Goal: Information Seeking & Learning: Learn about a topic

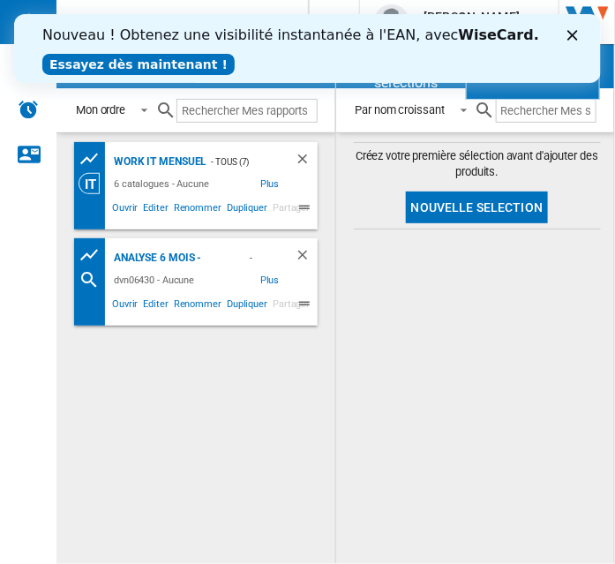
click at [576, 32] on icon "Fermer" at bounding box center [572, 34] width 11 height 11
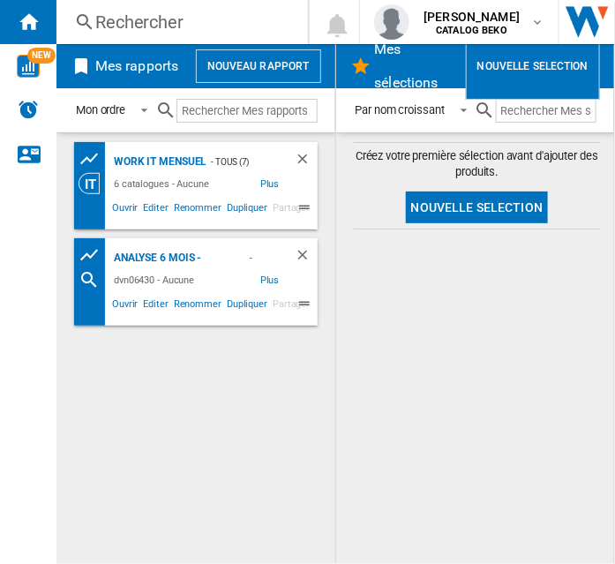
click at [124, 15] on div "Rechercher" at bounding box center [178, 22] width 167 height 25
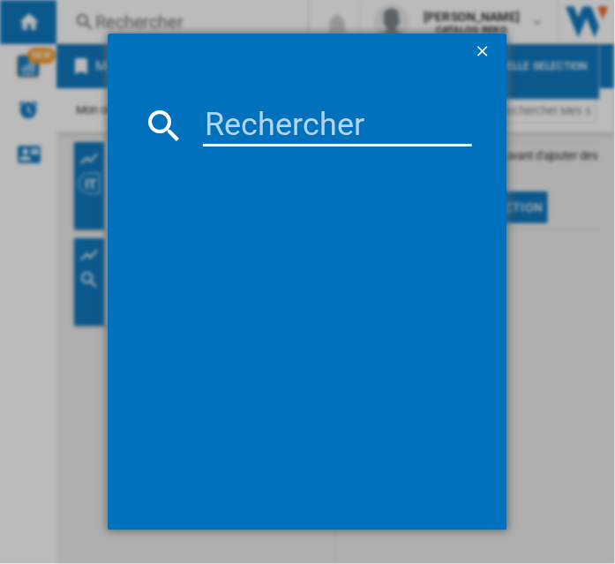
click at [239, 132] on input at bounding box center [337, 125] width 269 height 42
paste input "DWJ3137DS"
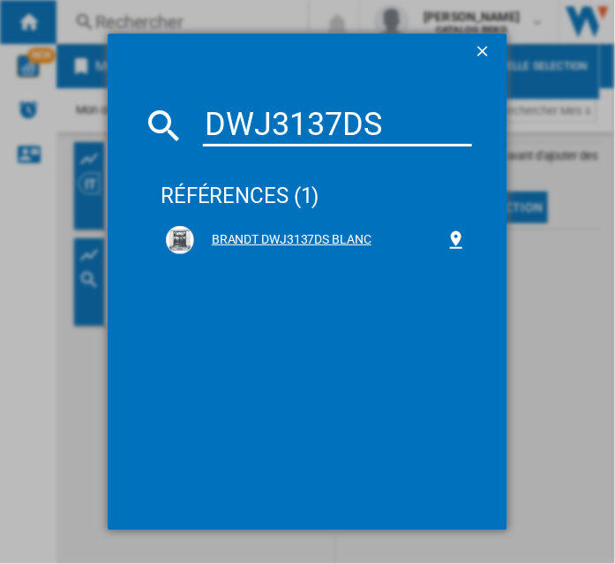
type input "DWJ3137DS"
click at [267, 242] on div "BRANDT DWJ3137DS BLANC" at bounding box center [319, 240] width 251 height 18
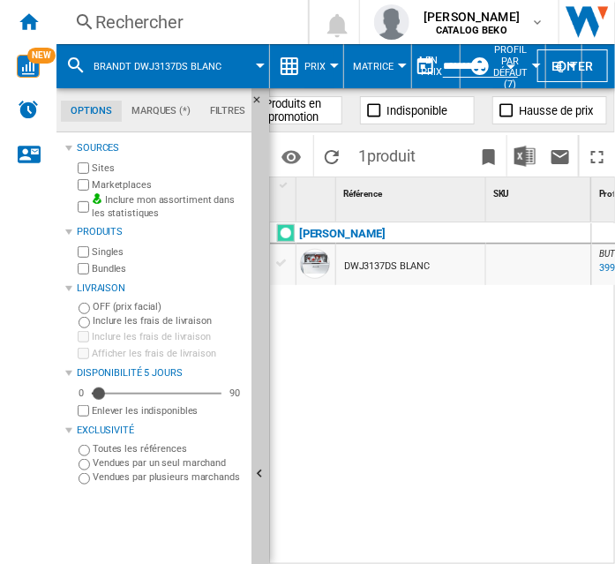
click at [325, 70] on button "Prix" at bounding box center [319, 66] width 30 height 44
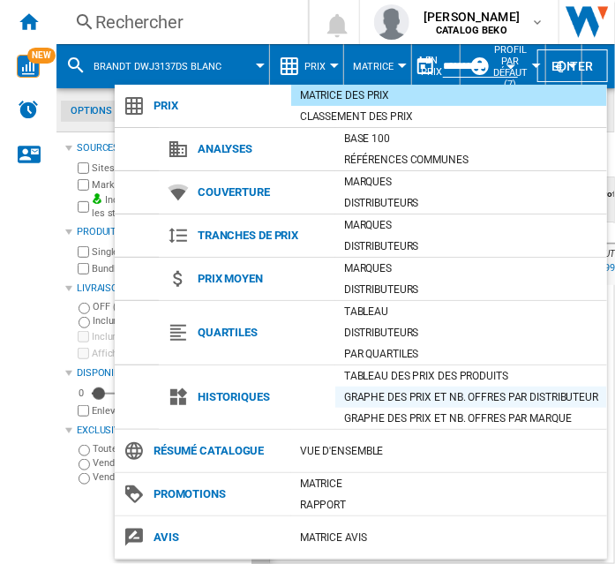
click at [409, 394] on div "Graphe des prix et nb. offres par distributeur" at bounding box center [471, 397] width 272 height 18
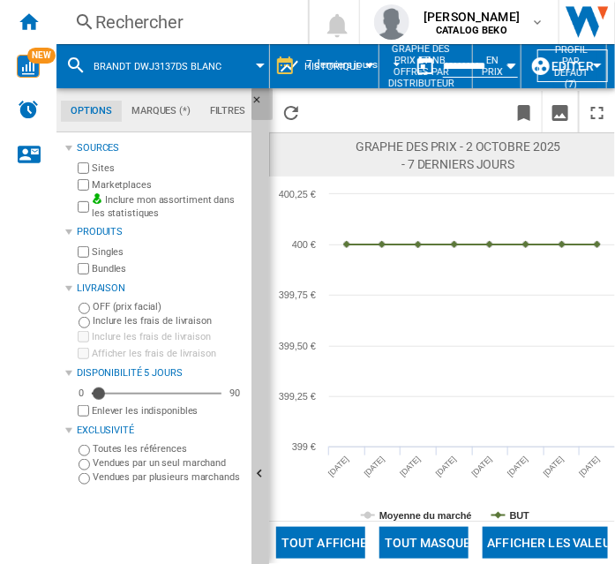
click at [256, 100] on ng-md-icon "Masquer" at bounding box center [261, 104] width 21 height 21
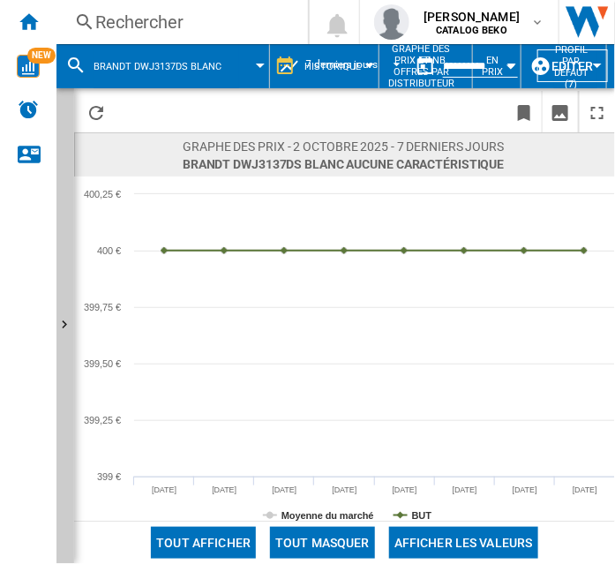
click at [256, 65] on div at bounding box center [260, 66] width 9 height 4
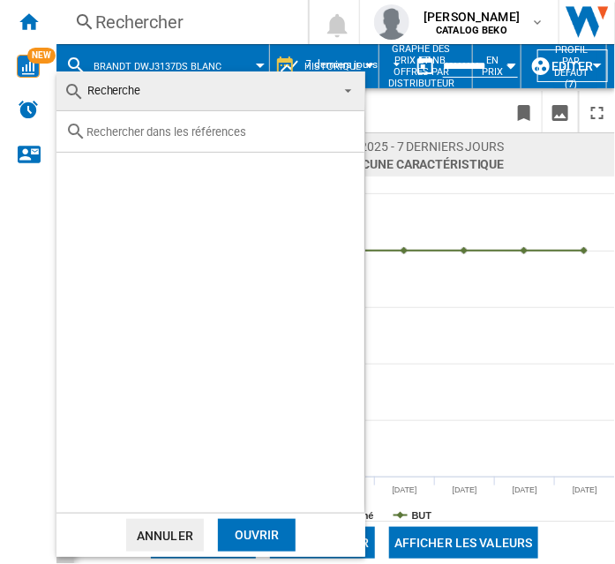
click at [160, 133] on input "text" at bounding box center [220, 131] width 269 height 13
paste input "DSF34524X"
type input "DSF34524X"
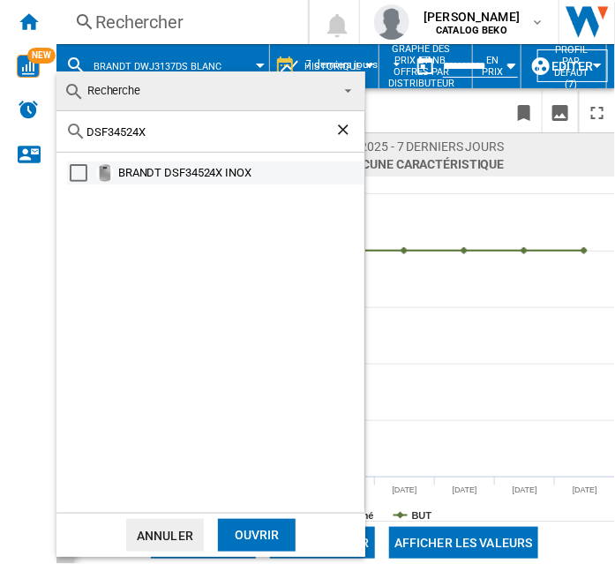
click at [161, 176] on div "BRANDT DSF34524X INOX" at bounding box center [240, 173] width 244 height 18
click at [198, 176] on div "BRANDT DSF34524X INOX" at bounding box center [240, 173] width 244 height 18
click at [175, 176] on div "BRANDT DSF34524X INOX" at bounding box center [240, 173] width 244 height 18
click at [259, 533] on div "Ouvrir" at bounding box center [257, 535] width 78 height 33
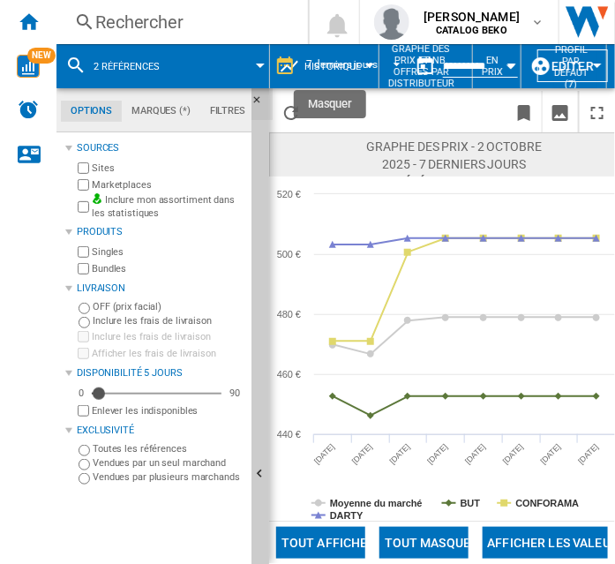
click at [258, 97] on ng-md-icon "Masquer" at bounding box center [261, 104] width 21 height 21
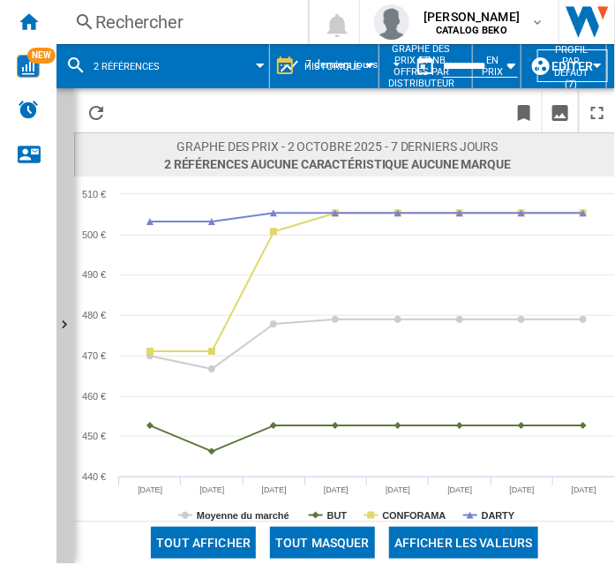
click at [508, 65] on div "Open calendar" at bounding box center [511, 66] width 9 height 4
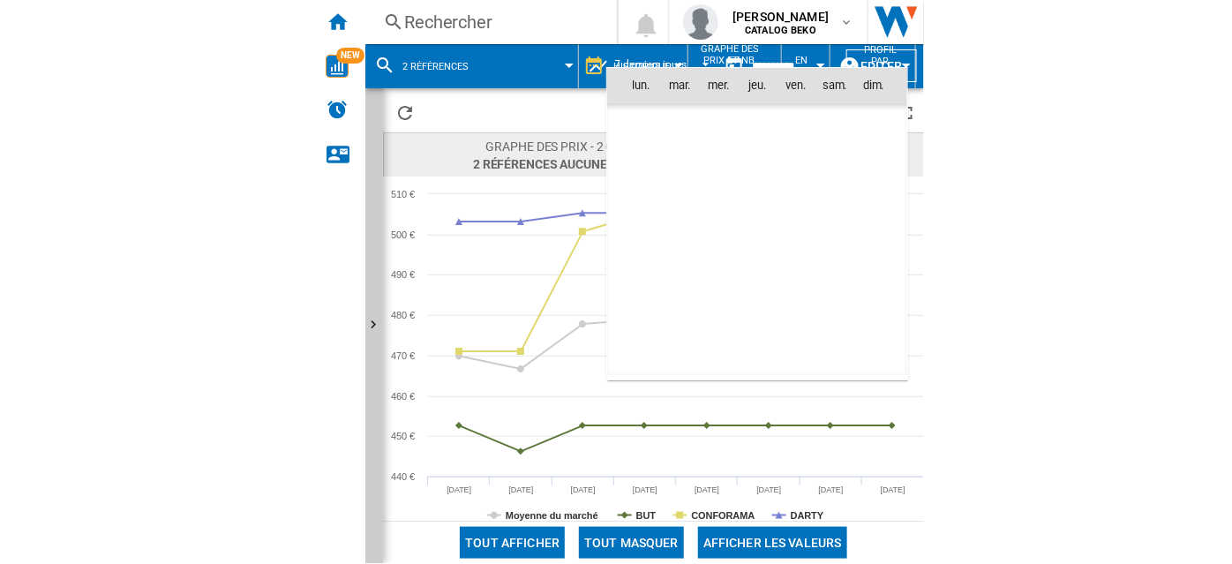
scroll to position [8418, 0]
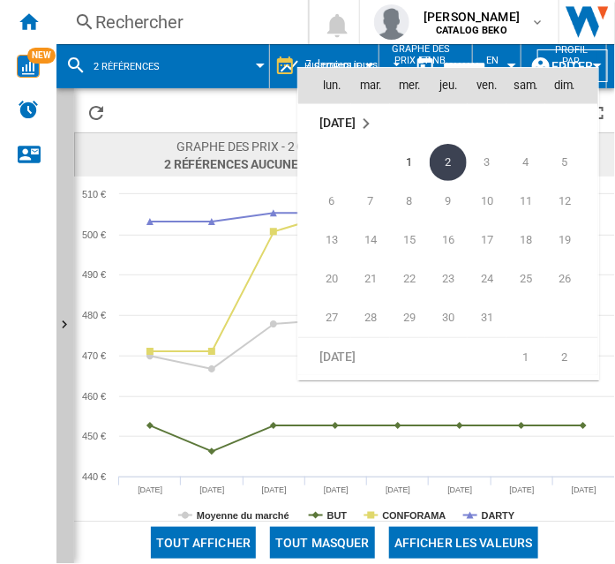
click at [605, 64] on div at bounding box center [307, 282] width 615 height 564
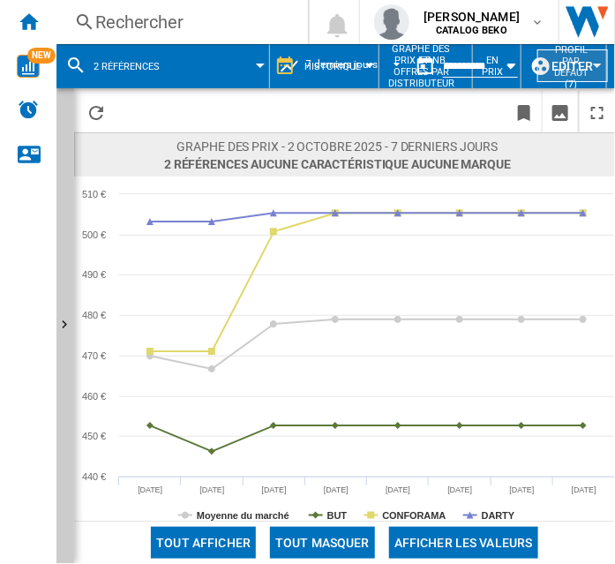
click at [597, 64] on button "Editer" at bounding box center [572, 65] width 71 height 33
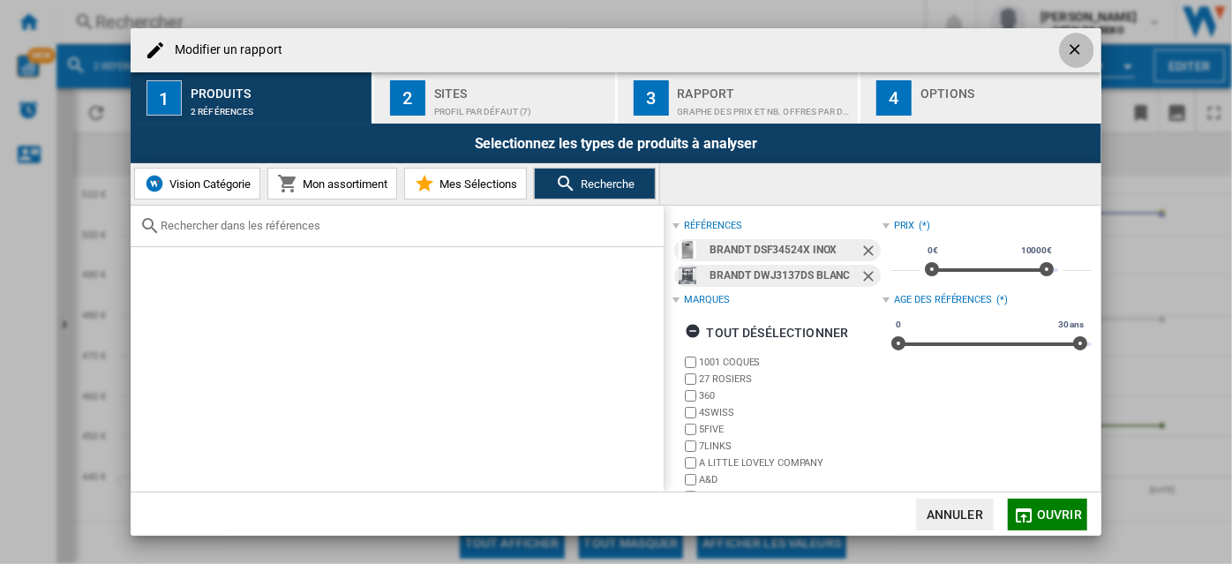
click at [1070, 50] on ng-md-icon "getI18NText('BUTTONS.CLOSE_DIALOG')" at bounding box center [1076, 51] width 21 height 21
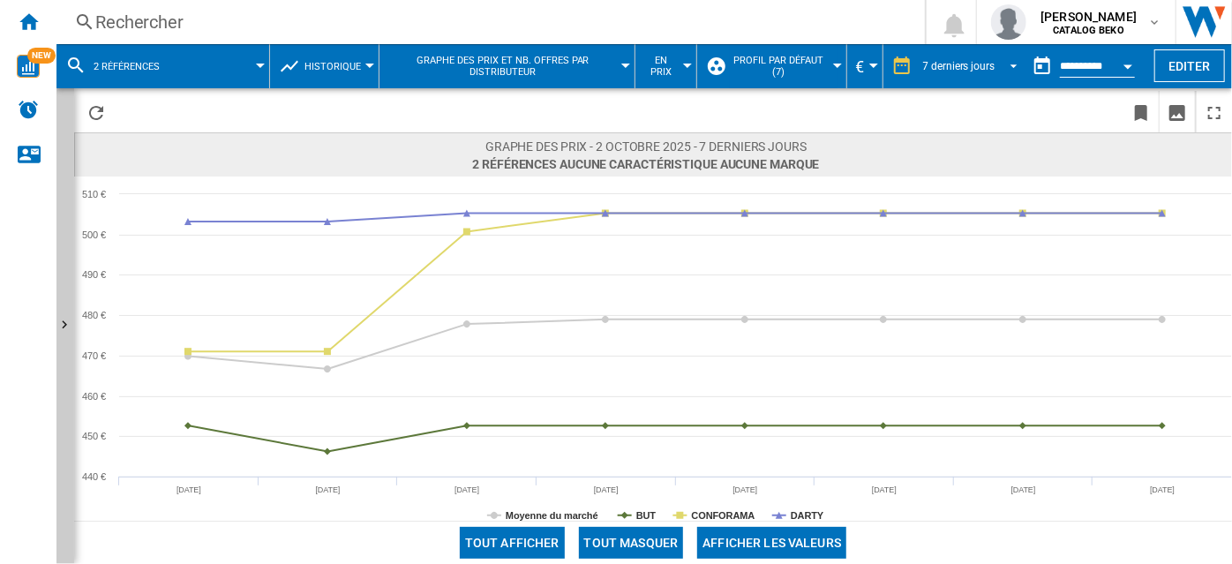
click at [1007, 61] on span "REPORTS.WIZARD.STEPS.REPORT.STEPS.REPORT_OPTIONS.PERIOD: 7 derniers jours" at bounding box center [1008, 64] width 21 height 16
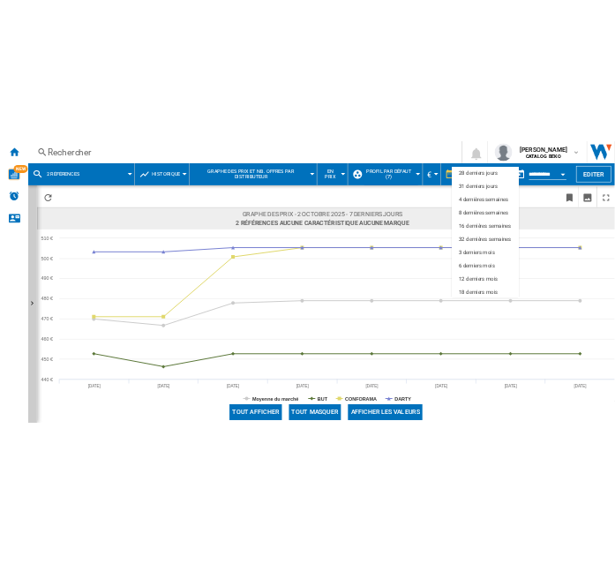
scroll to position [110, 0]
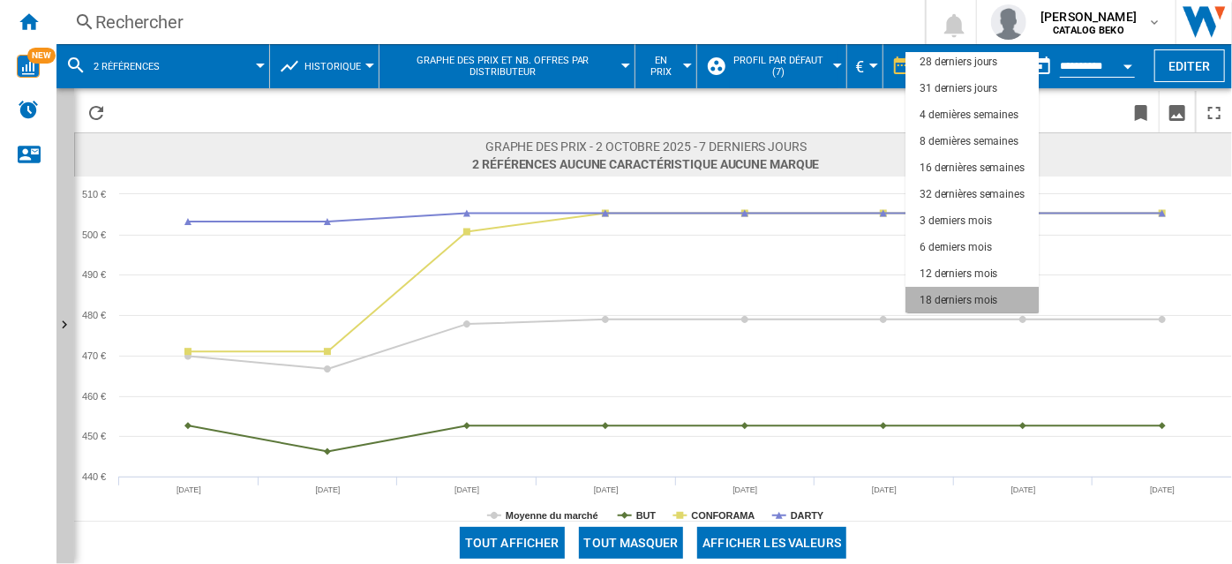
click at [972, 296] on div "18 derniers mois" at bounding box center [958, 300] width 78 height 15
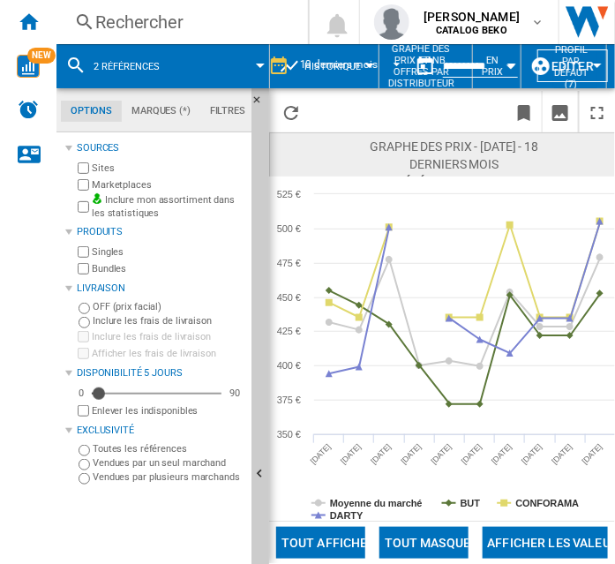
click at [154, 19] on div "Rechercher" at bounding box center [178, 22] width 167 height 25
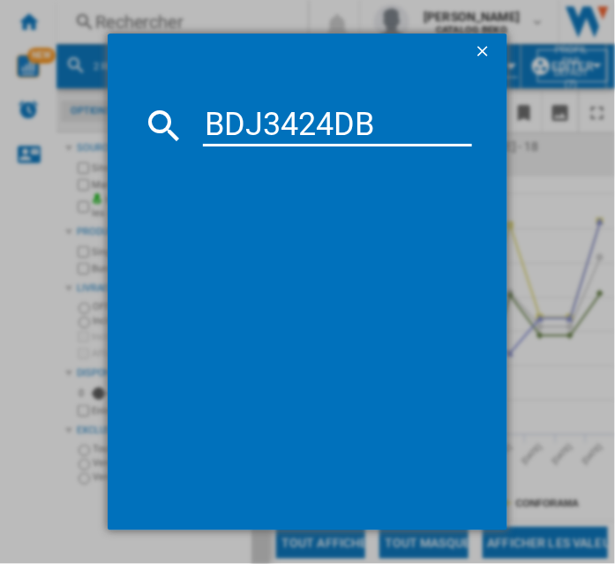
type input "BDJ3424DB"
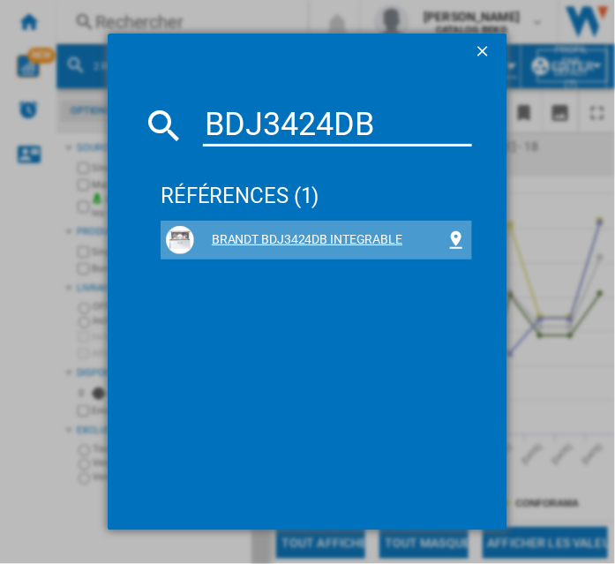
click at [289, 235] on div "BRANDT BDJ3424DB INTEGRABLE" at bounding box center [319, 240] width 251 height 18
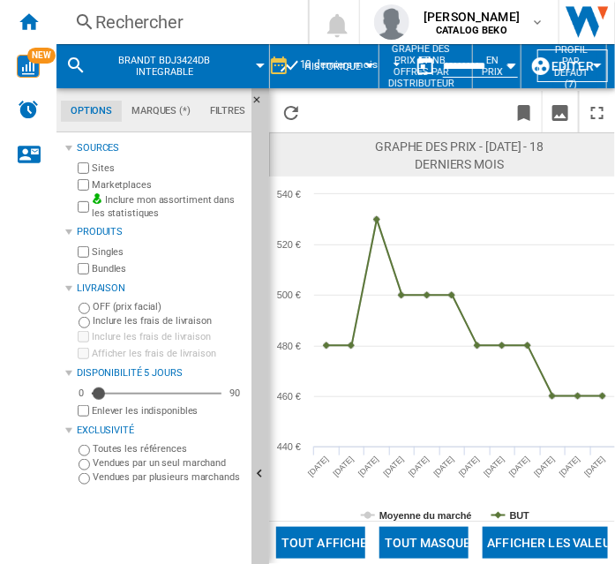
click at [115, 14] on div "Rechercher" at bounding box center [178, 22] width 167 height 25
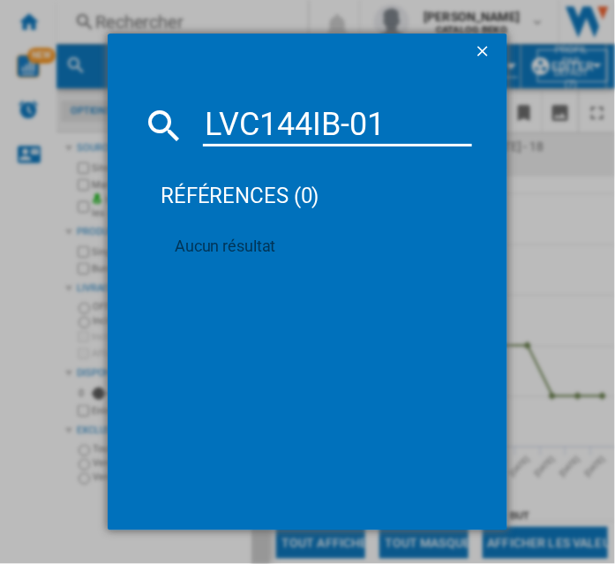
click at [249, 124] on input "LVC144IB-01" at bounding box center [337, 125] width 269 height 42
paste input "DWF3137DW"
type input "DWF3137DW"
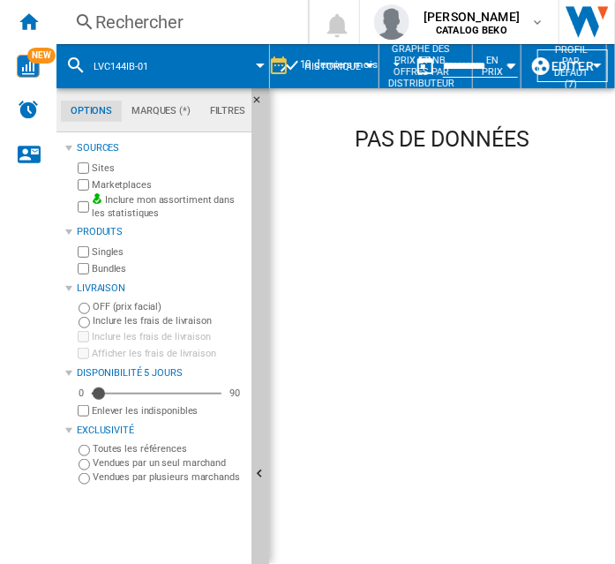
click at [128, 23] on div "Rechercher" at bounding box center [178, 22] width 167 height 25
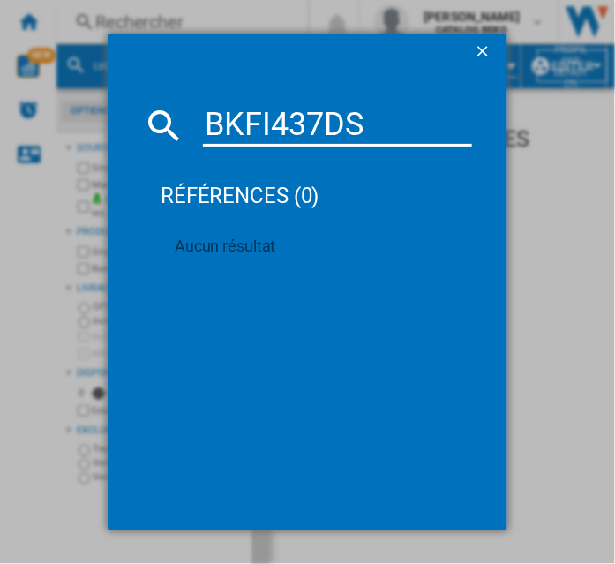
click at [233, 122] on input "BKFI437DS" at bounding box center [337, 125] width 269 height 42
paste input "DSF33526X"
type input "DSF33526X"
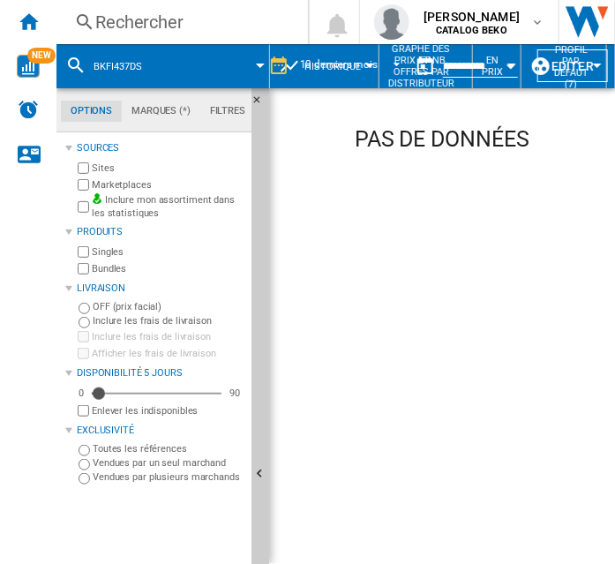
click at [146, 16] on div "Rechercher" at bounding box center [178, 22] width 167 height 25
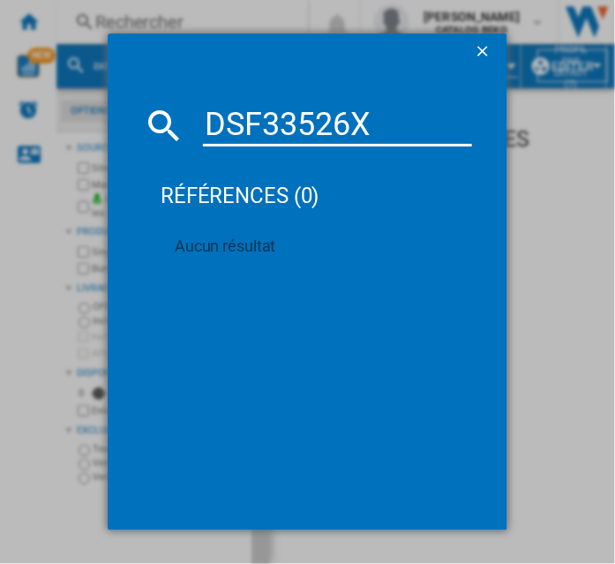
click at [234, 127] on input "DSF33526X" at bounding box center [337, 125] width 269 height 42
paste input "LVE327J"
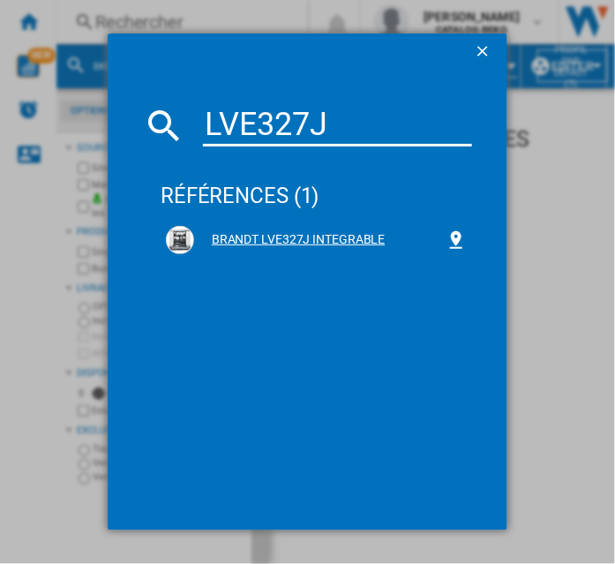
type input "LVE327J"
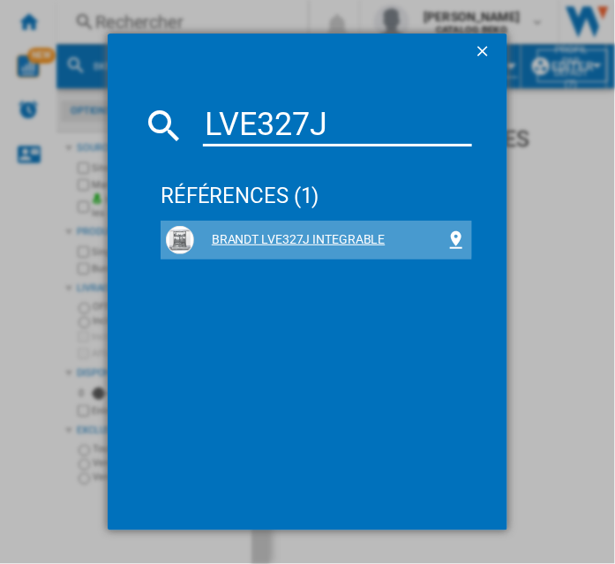
click at [277, 236] on div "BRANDT LVE327J INTEGRABLE" at bounding box center [319, 240] width 251 height 18
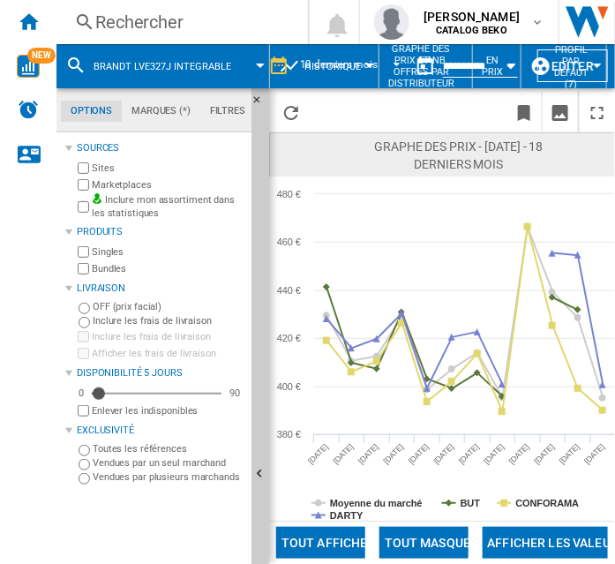
click at [125, 20] on div "Rechercher" at bounding box center [178, 22] width 167 height 25
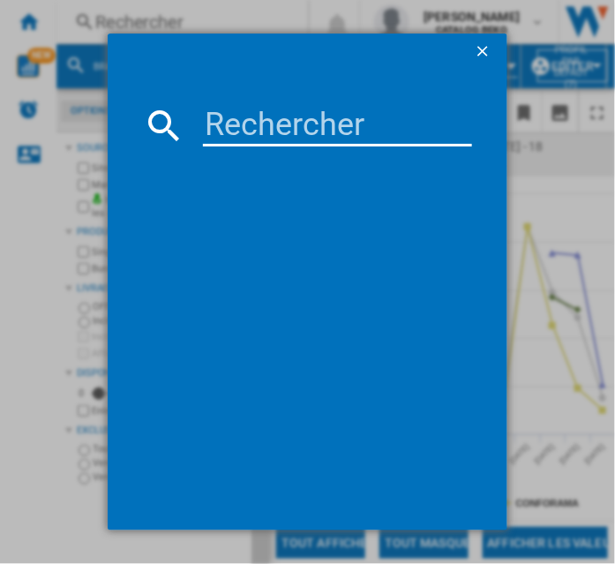
type input "BDJ424DB-01"
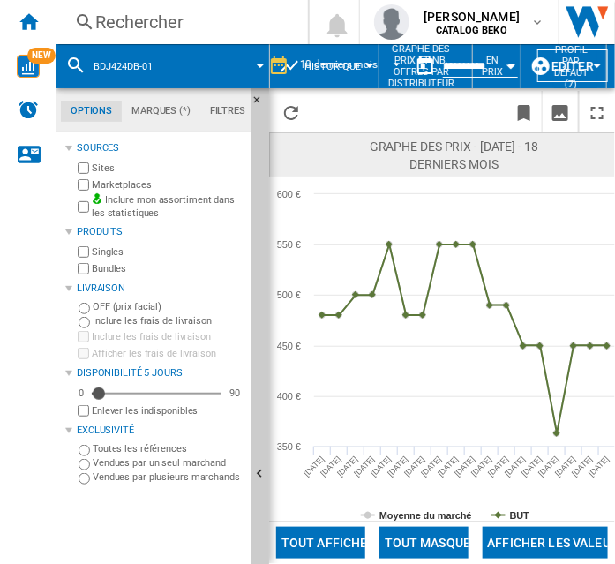
click at [125, 20] on div "Rechercher" at bounding box center [178, 22] width 167 height 25
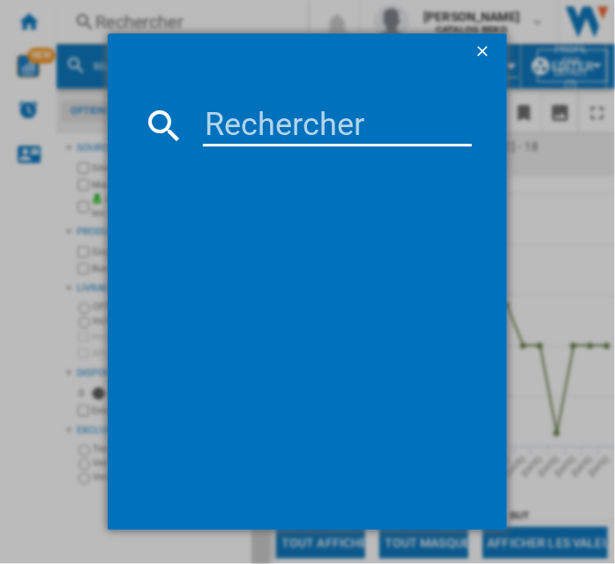
click at [244, 127] on input at bounding box center [337, 125] width 269 height 42
click at [240, 131] on input at bounding box center [337, 125] width 269 height 42
click at [254, 118] on input at bounding box center [337, 125] width 269 height 42
paste input "BDJ424LB"
type input "BDJ424LB"
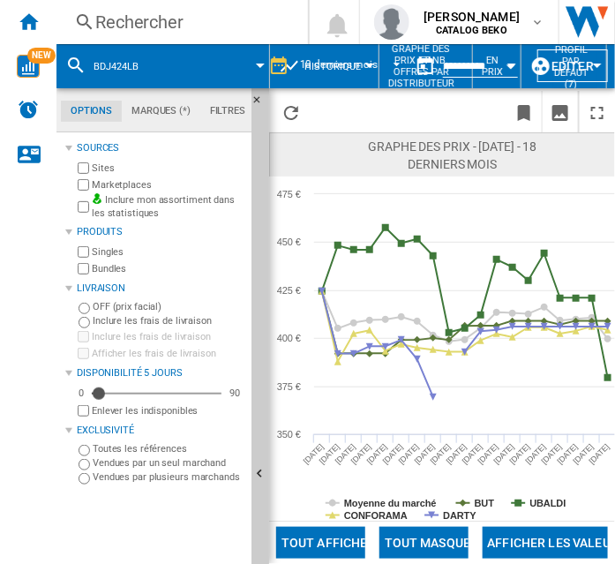
click at [139, 25] on div "Rechercher" at bounding box center [178, 22] width 167 height 25
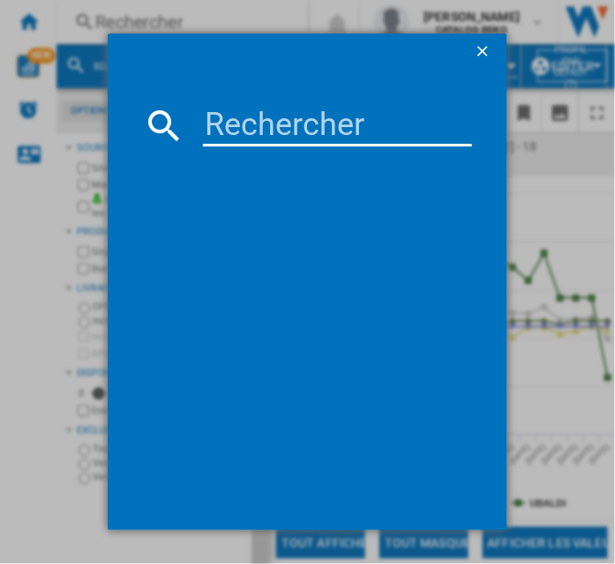
click at [139, 23] on div at bounding box center [307, 282] width 615 height 564
click at [235, 132] on input at bounding box center [337, 125] width 269 height 42
paste input "DWJ147DB"
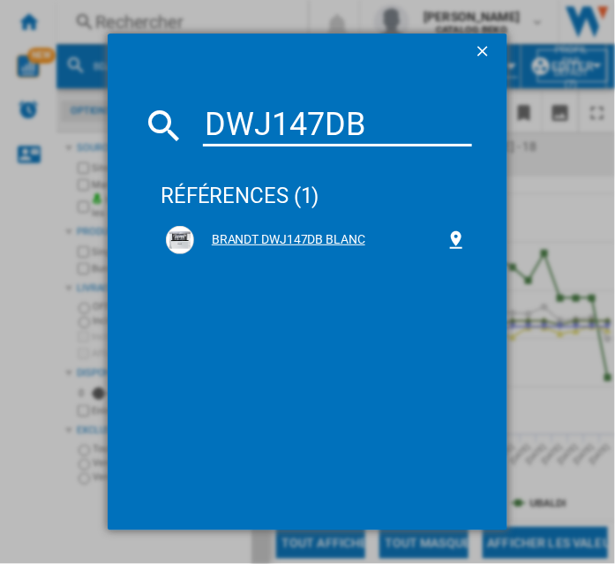
type input "DWJ147DB"
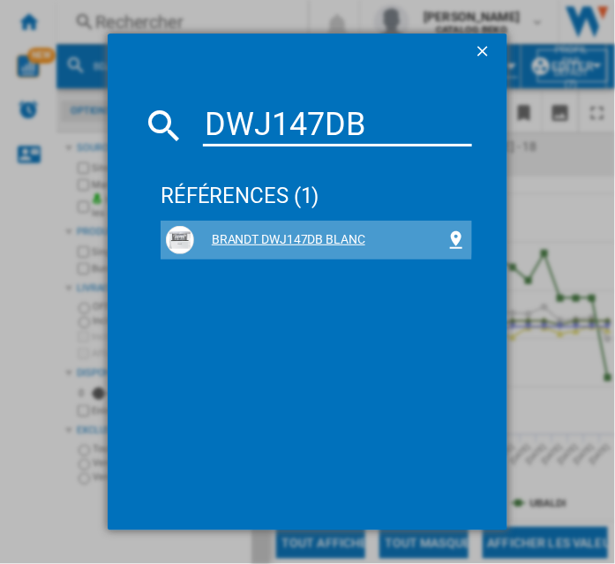
click at [237, 233] on div "BRANDT DWJ147DB BLANC" at bounding box center [319, 240] width 251 height 18
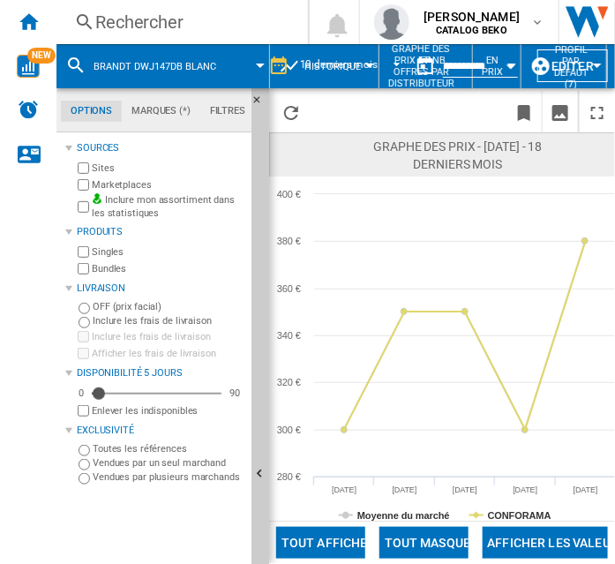
click at [127, 25] on div "Rechercher" at bounding box center [178, 22] width 167 height 25
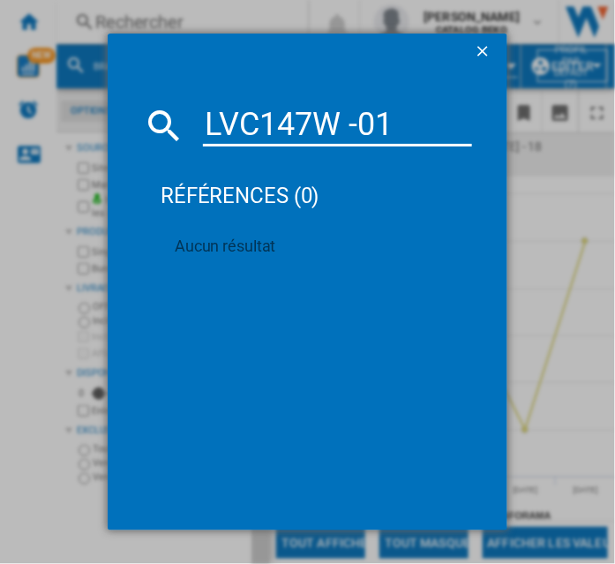
click at [349, 130] on input "LVC147W -01" at bounding box center [337, 125] width 269 height 42
type input "LVC147W-01"
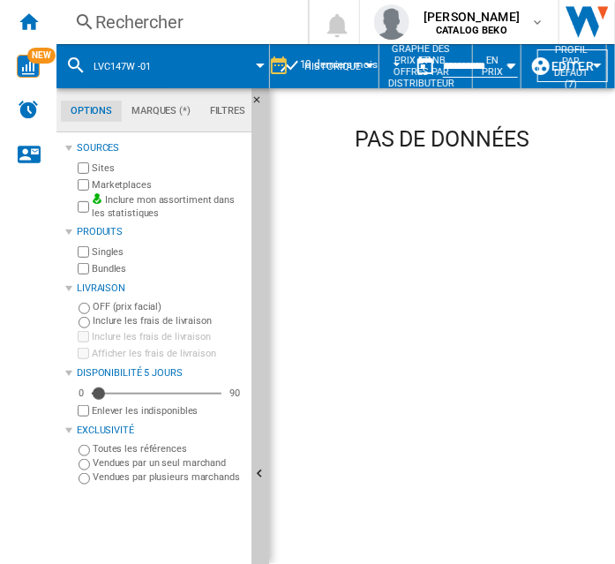
click at [166, 63] on button "LVC147W -01" at bounding box center [131, 66] width 75 height 44
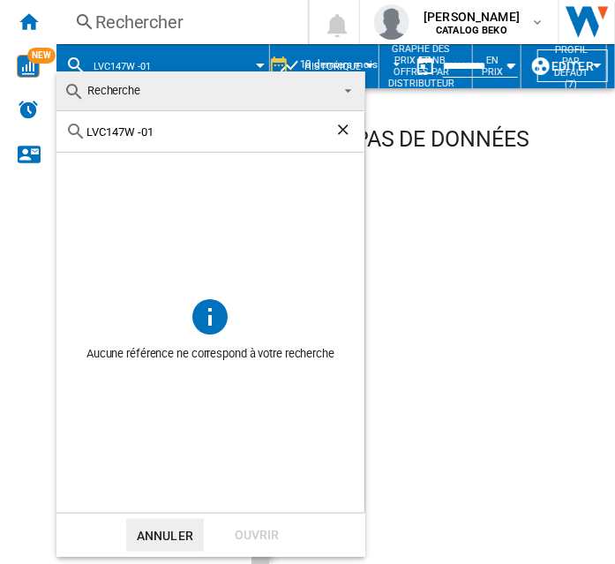
click at [258, 139] on div "LVC147W -01" at bounding box center [210, 131] width 308 height 41
click at [156, 129] on input "LVC147W -01" at bounding box center [210, 131] width 248 height 13
click at [102, 123] on div "LVC147W" at bounding box center [210, 131] width 308 height 41
click at [108, 125] on input "LVC147W" at bounding box center [210, 131] width 248 height 13
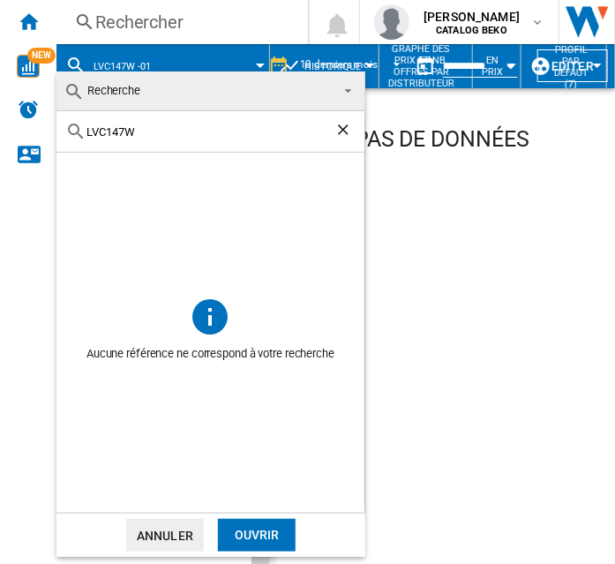
click at [108, 125] on input "LVC147W" at bounding box center [210, 131] width 248 height 13
paste input "BF3424CX"
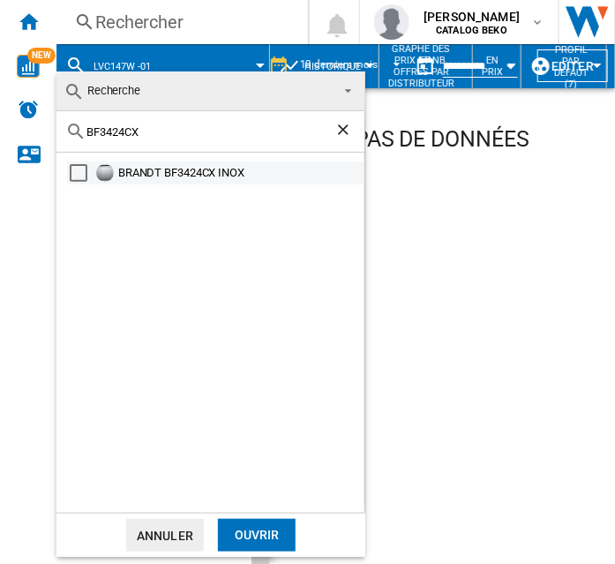
type input "BF3424CX"
click at [179, 171] on div "BRANDT BF3424CX INOX" at bounding box center [240, 173] width 244 height 18
click at [259, 534] on div "Ouvrir" at bounding box center [257, 535] width 78 height 33
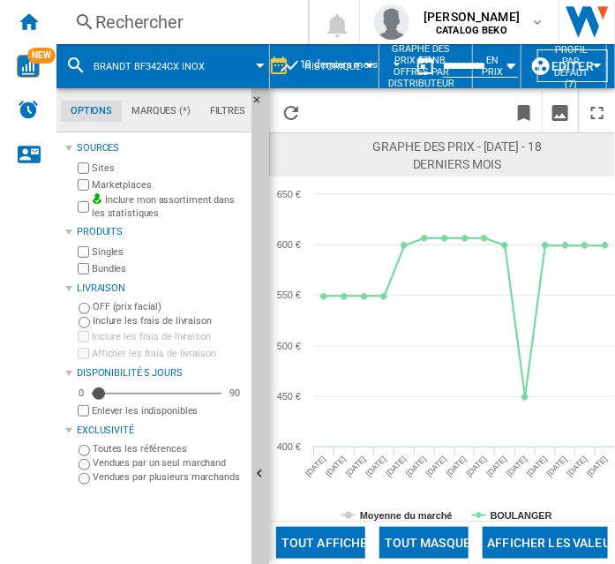
click at [142, 24] on div "Rechercher" at bounding box center [178, 22] width 167 height 25
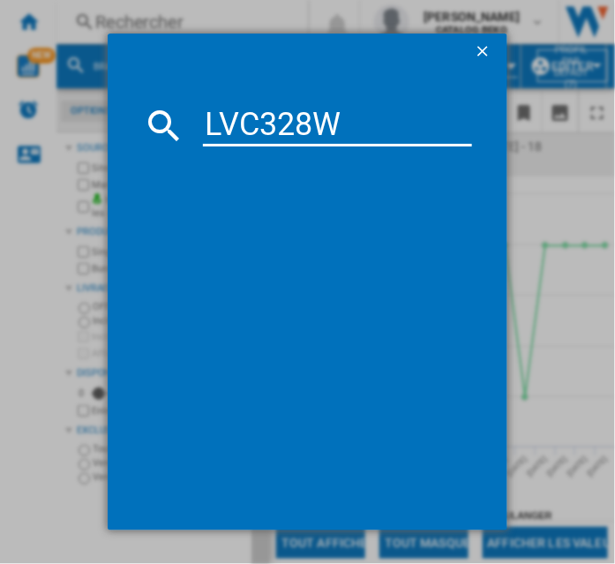
type input "LVC328W"
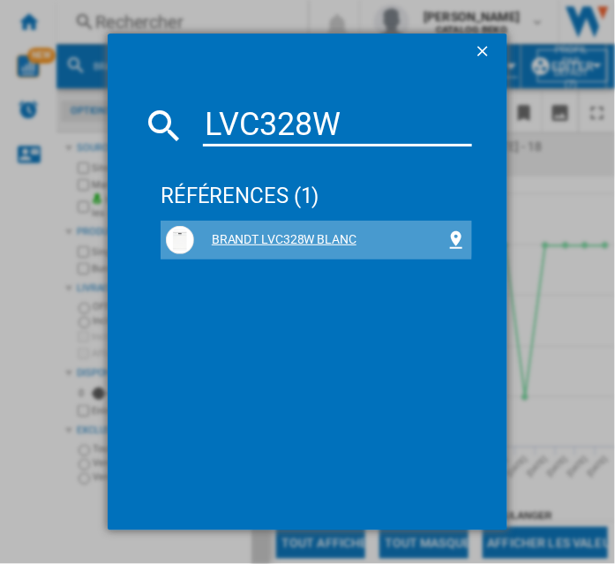
click at [288, 236] on div "BRANDT LVC328W BLANC" at bounding box center [319, 240] width 251 height 18
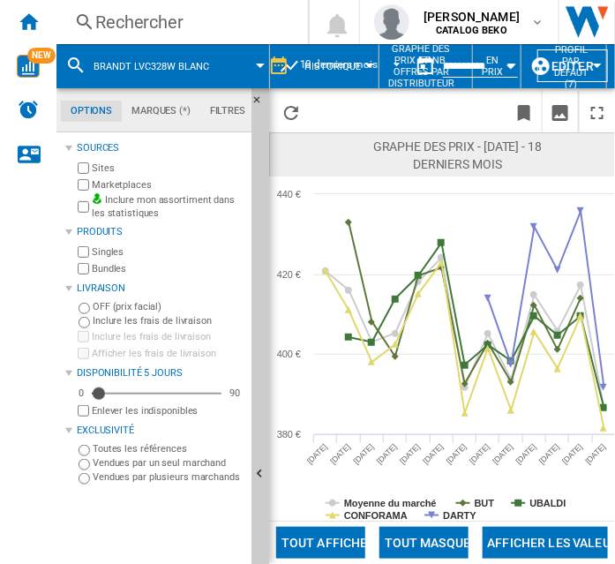
click at [144, 19] on div "Rechercher" at bounding box center [178, 22] width 167 height 25
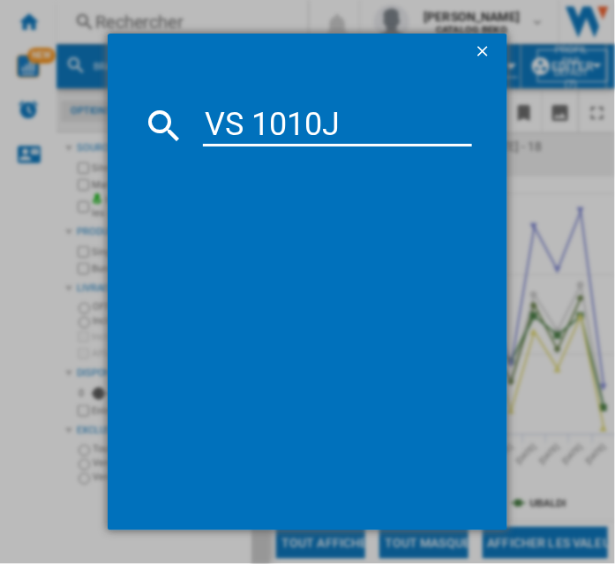
type input "VS 1010J"
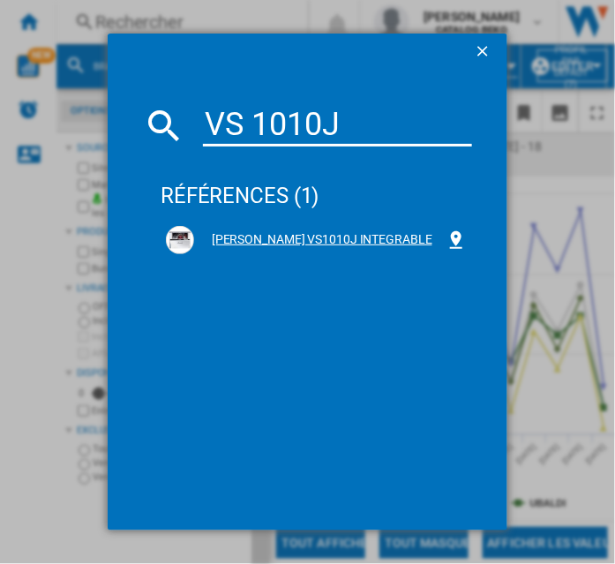
click at [339, 236] on div "[PERSON_NAME] VS1010J INTEGRABLE" at bounding box center [319, 240] width 251 height 18
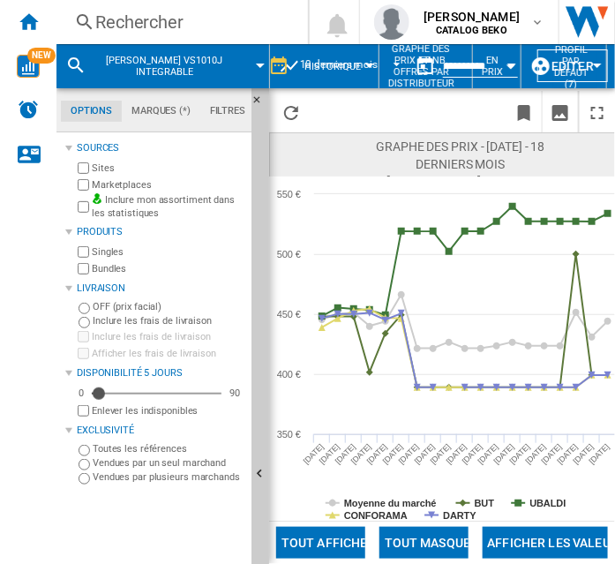
click at [128, 31] on div "Rechercher" at bounding box center [178, 22] width 167 height 25
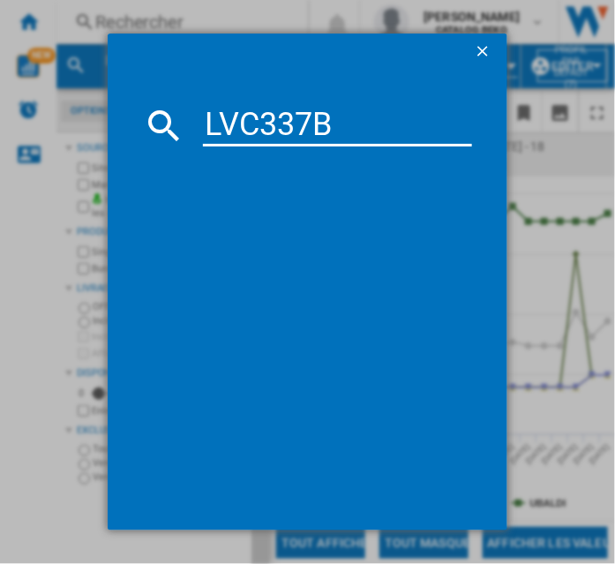
type input "LVC337B"
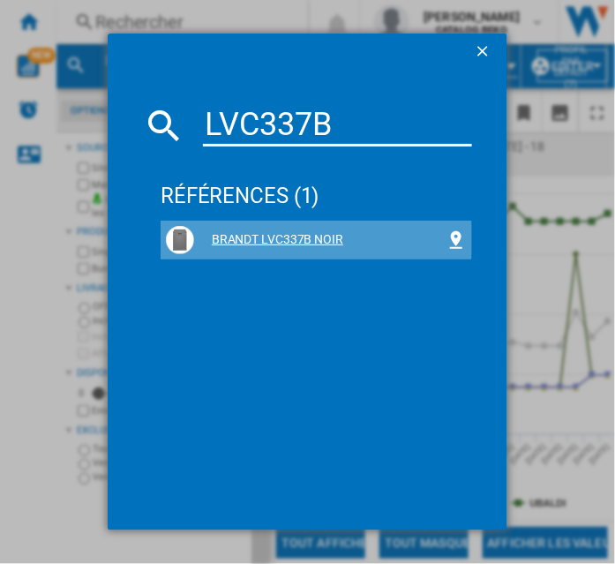
click at [280, 239] on div "BRANDT LVC337B NOIR" at bounding box center [319, 240] width 251 height 18
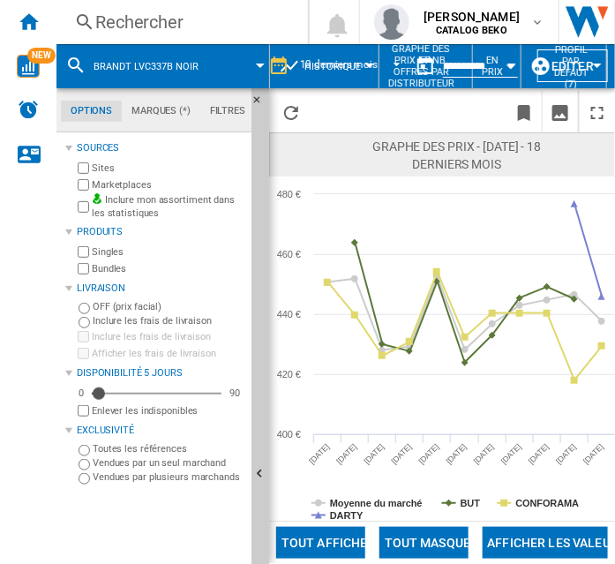
click at [134, 23] on div "Rechercher" at bounding box center [178, 22] width 167 height 25
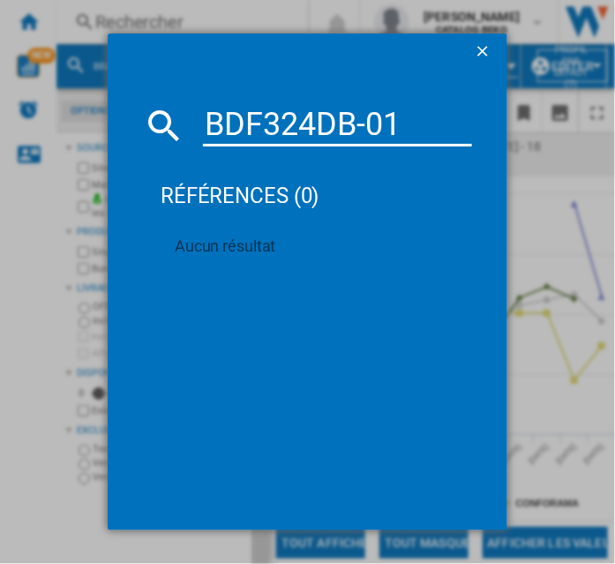
click at [224, 119] on input "BDF324DB-01" at bounding box center [337, 125] width 269 height 42
paste input "LVC328S"
type input "LVC328S"
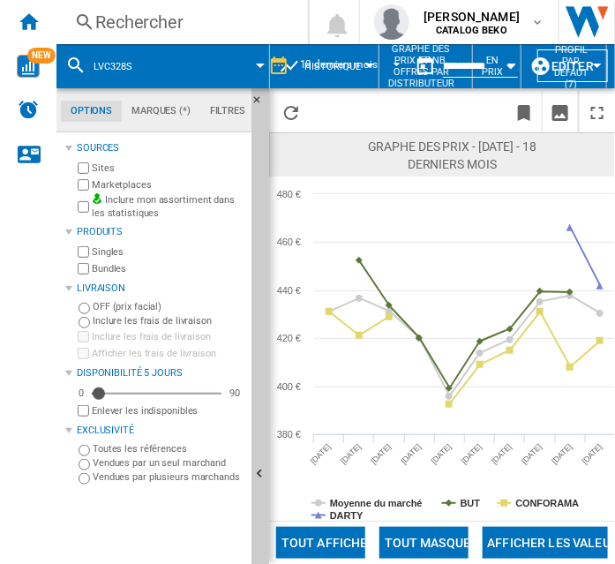
click at [95, 17] on div "Rechercher" at bounding box center [178, 22] width 167 height 25
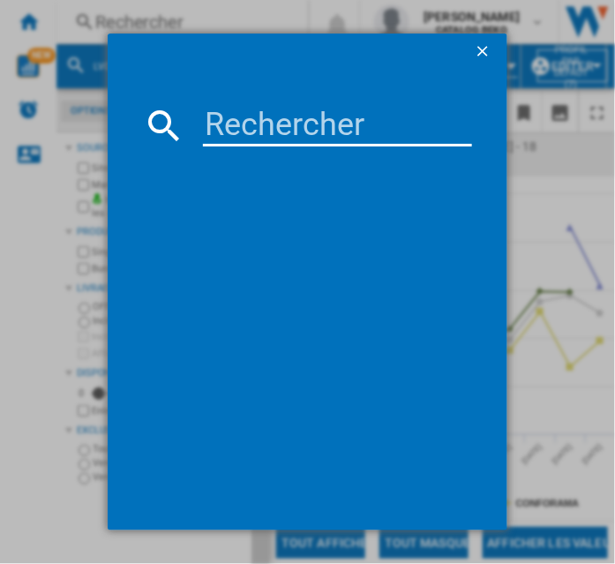
click at [275, 133] on input at bounding box center [337, 125] width 269 height 42
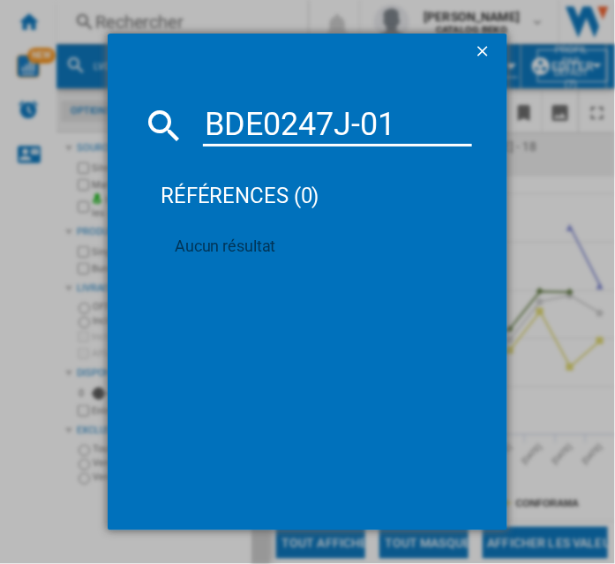
click at [243, 123] on input "BDE0247J-01" at bounding box center [337, 125] width 269 height 42
paste input "KFI1444J"
type input "BKFI1444J"
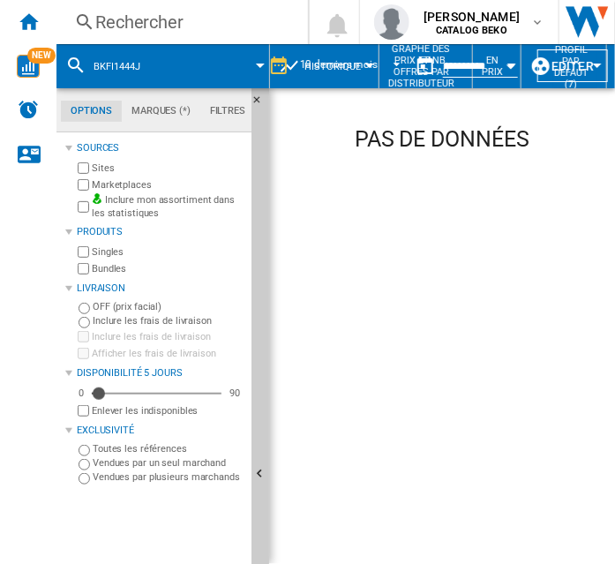
click at [150, 20] on div "Rechercher" at bounding box center [178, 22] width 167 height 25
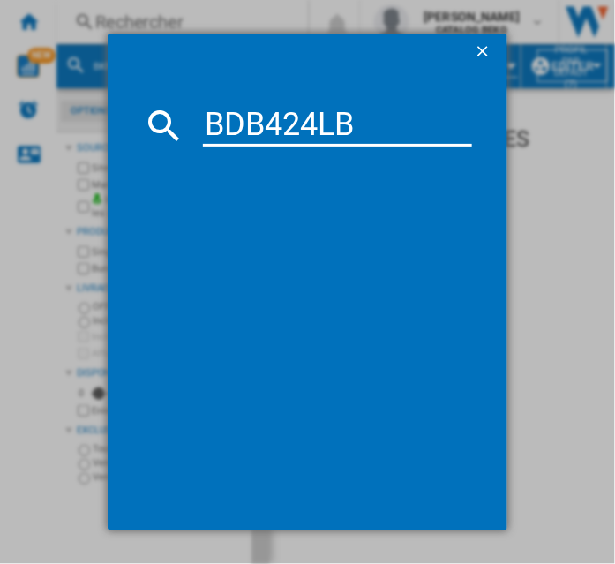
type input "BDB424LB"
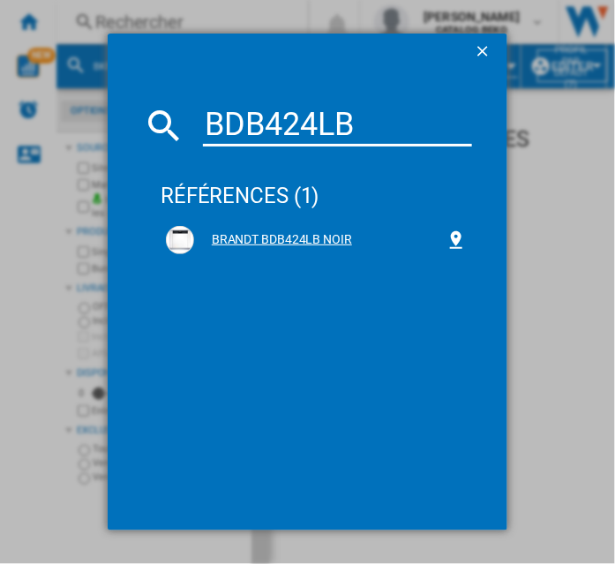
click at [301, 243] on div "BRANDT BDB424LB NOIR" at bounding box center [319, 240] width 251 height 18
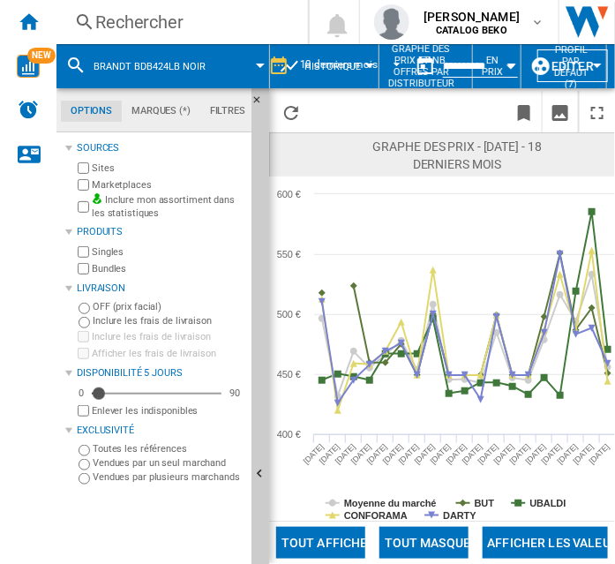
click at [121, 27] on div "Rechercher" at bounding box center [178, 22] width 167 height 25
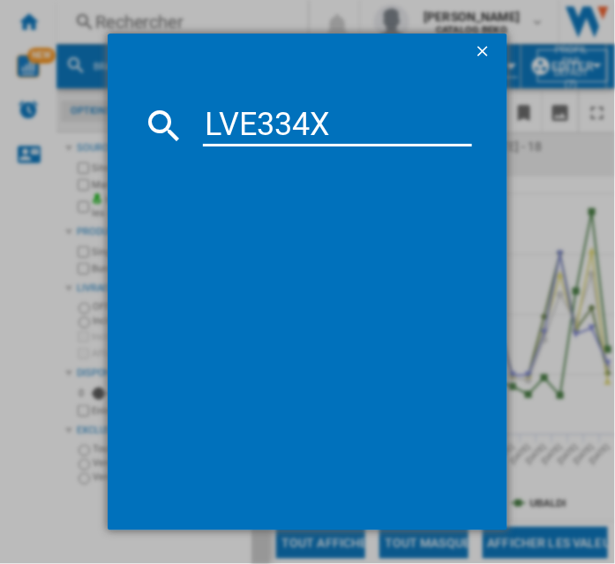
type input "LVE334X"
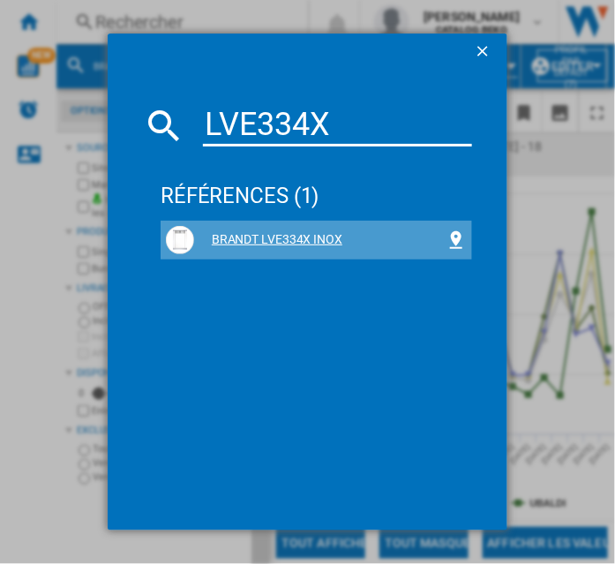
click at [250, 236] on div "BRANDT LVE334X INOX" at bounding box center [319, 240] width 251 height 18
